Goal: Find specific page/section: Find specific page/section

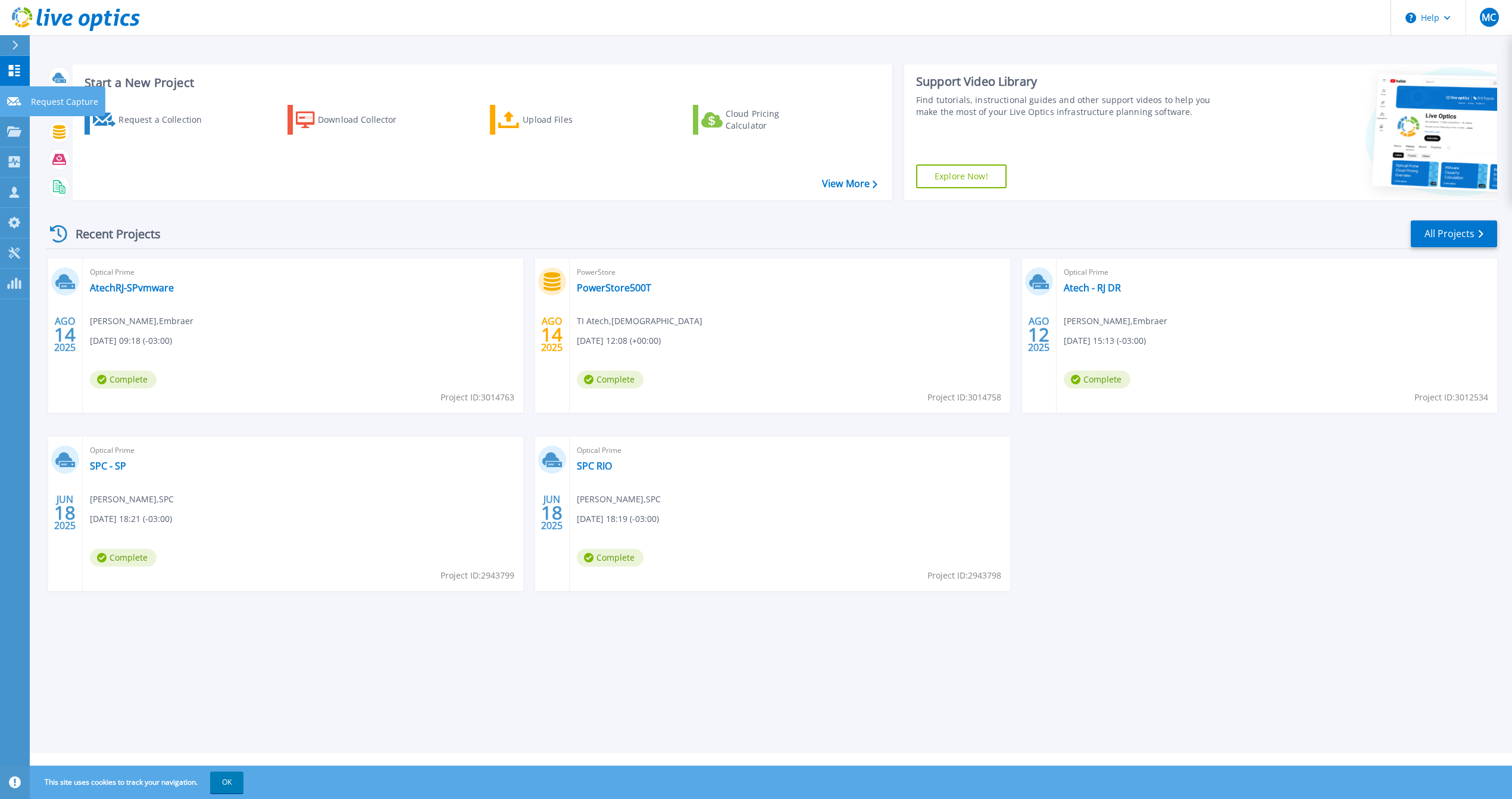
click at [16, 102] on icon at bounding box center [14, 102] width 14 height 9
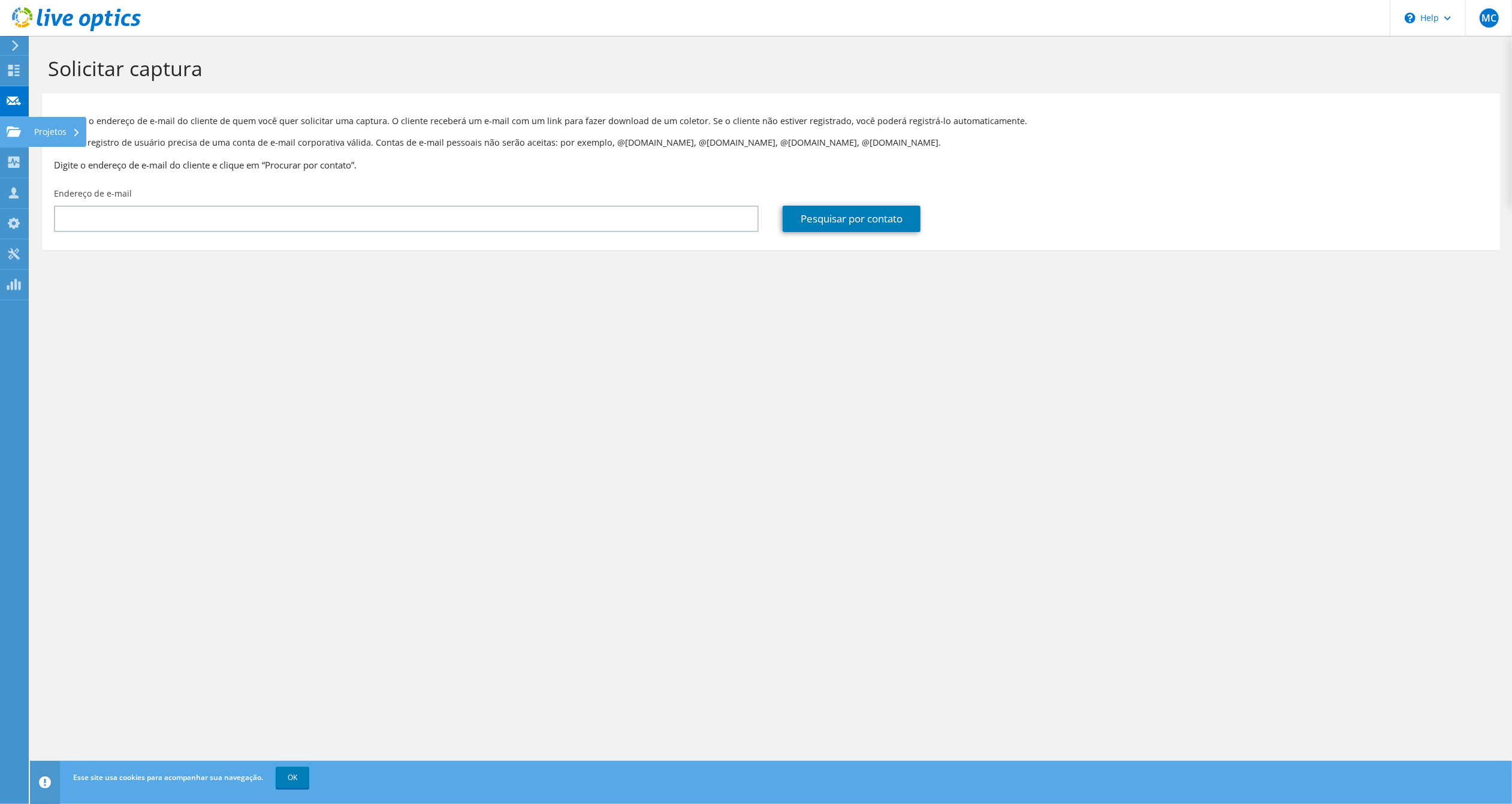
click at [50, 136] on div "Projetos" at bounding box center [57, 131] width 58 height 30
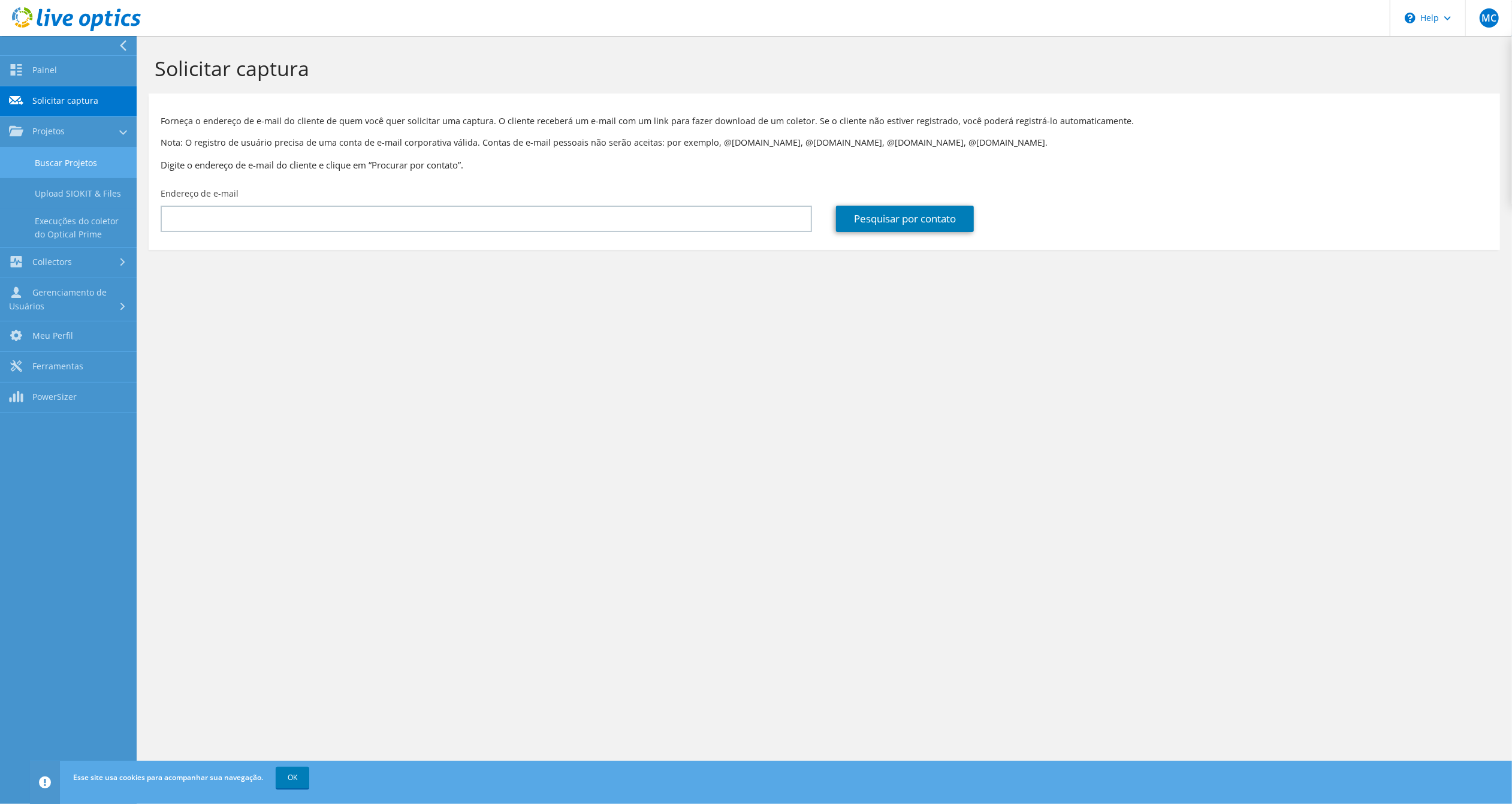
click at [56, 148] on link "Buscar Projetos" at bounding box center [68, 163] width 137 height 31
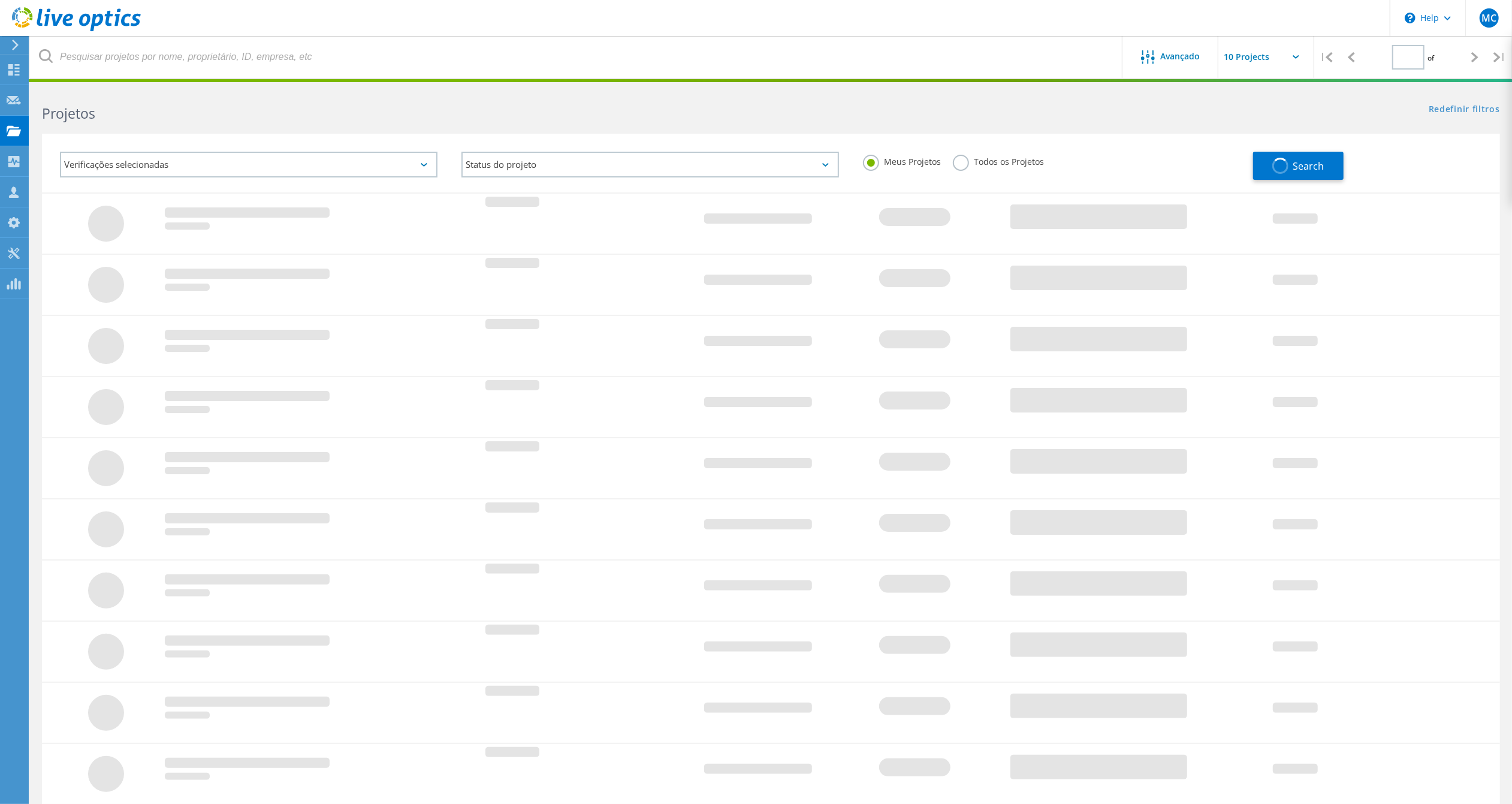
type input "1"
